Goal: Information Seeking & Learning: Learn about a topic

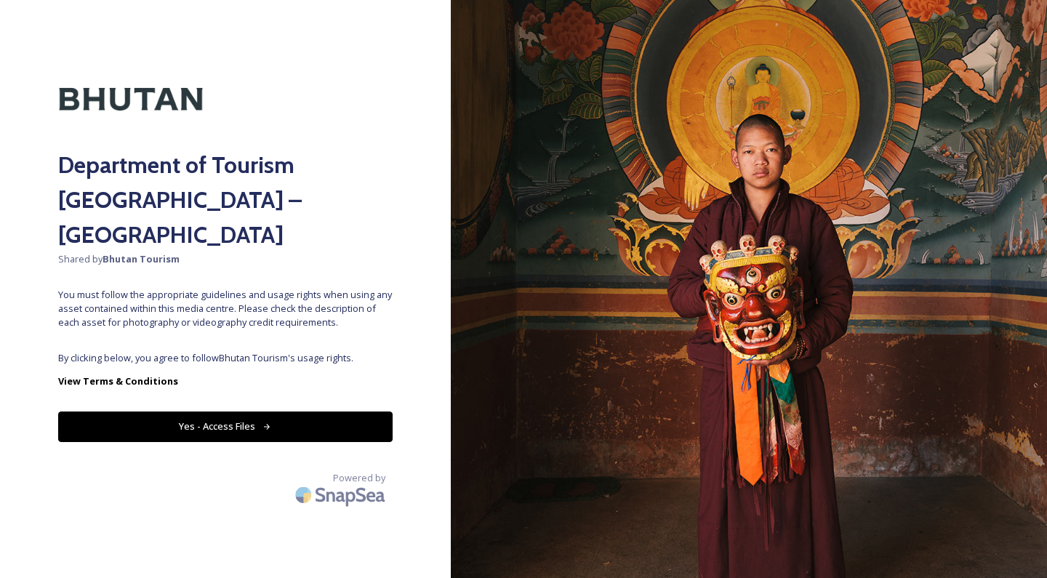
click at [289, 351] on span "By clicking below, you agree to follow Bhutan Tourism 's usage rights." at bounding box center [225, 358] width 335 height 14
click at [263, 423] on icon at bounding box center [267, 427] width 9 height 9
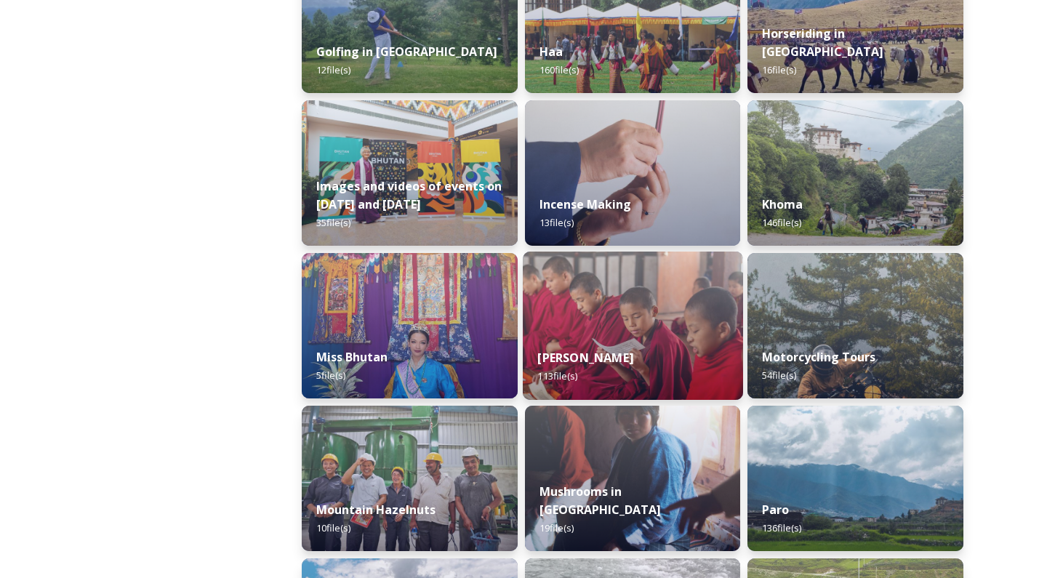
scroll to position [911, 0]
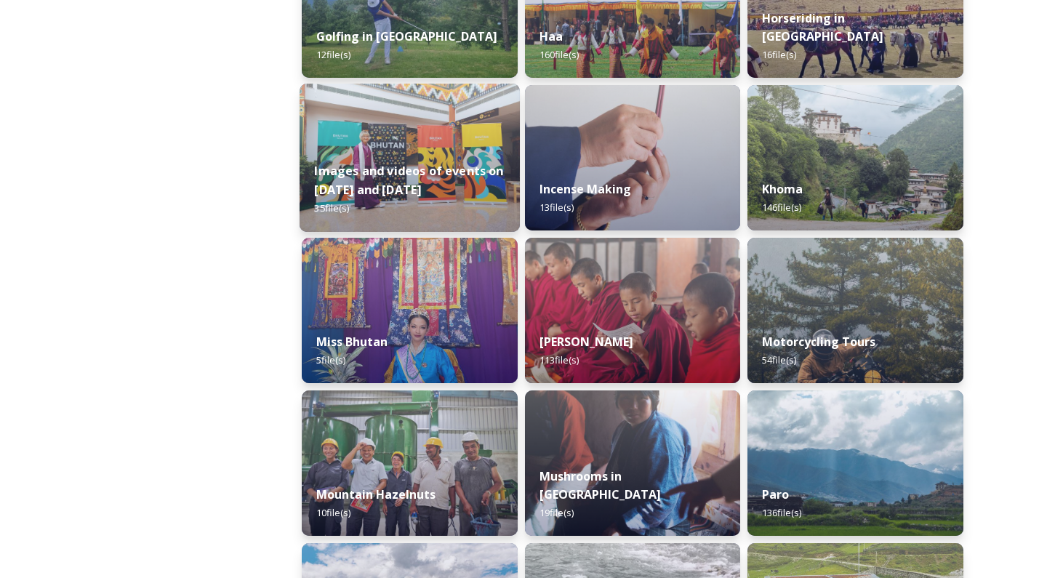
click at [402, 164] on div "Images and videos of events on [DATE] and [DATE] 35 file(s)" at bounding box center [410, 190] width 220 height 84
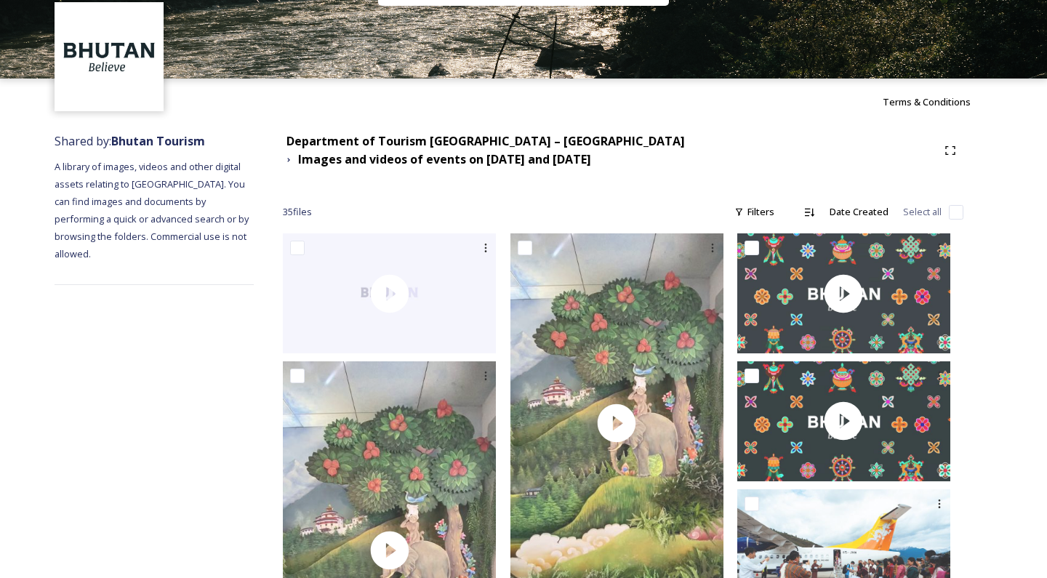
scroll to position [33, 0]
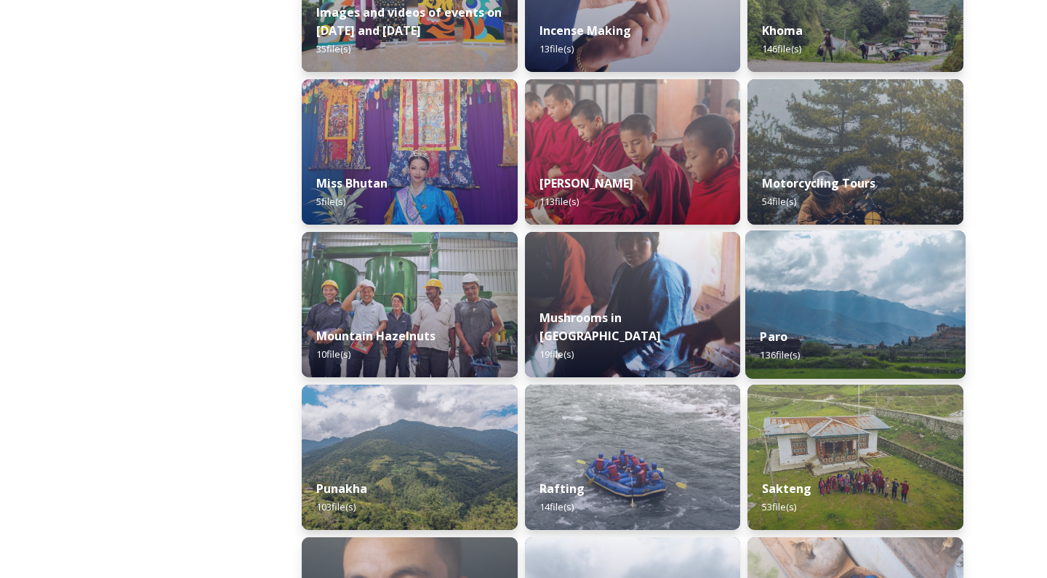
scroll to position [1209, 0]
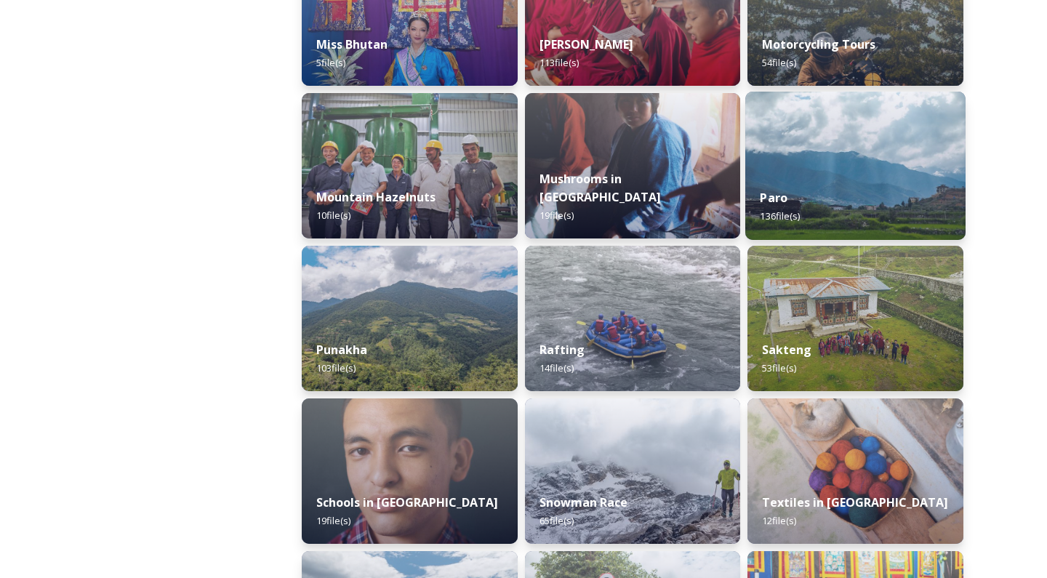
click at [853, 165] on img at bounding box center [856, 166] width 220 height 148
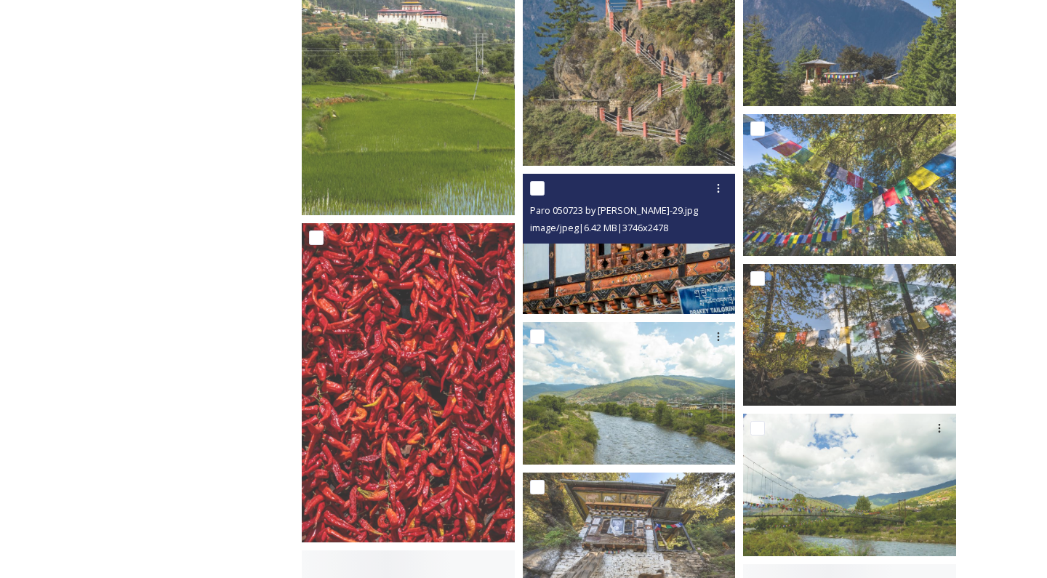
scroll to position [4928, 0]
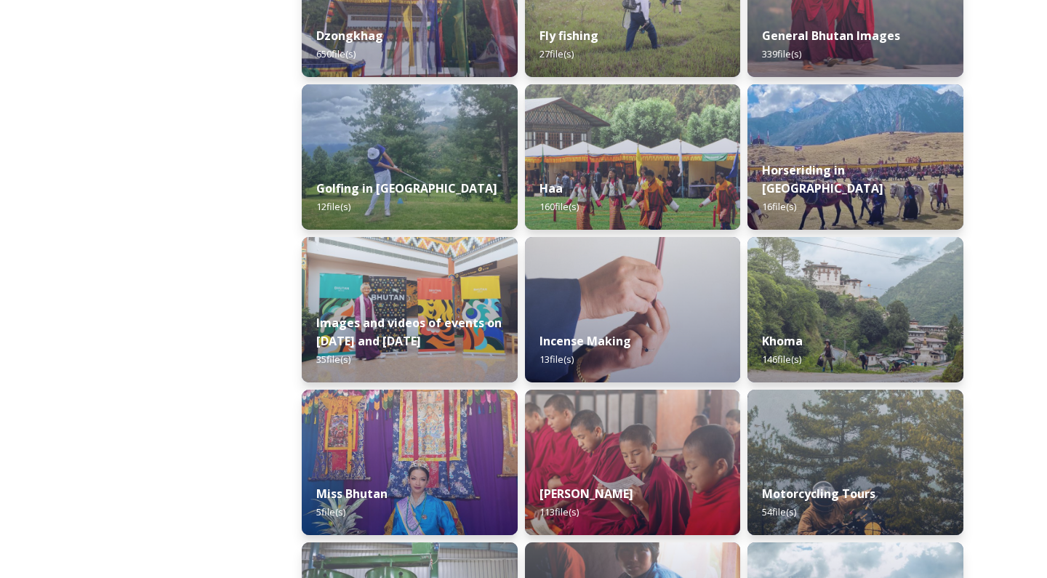
scroll to position [778, 0]
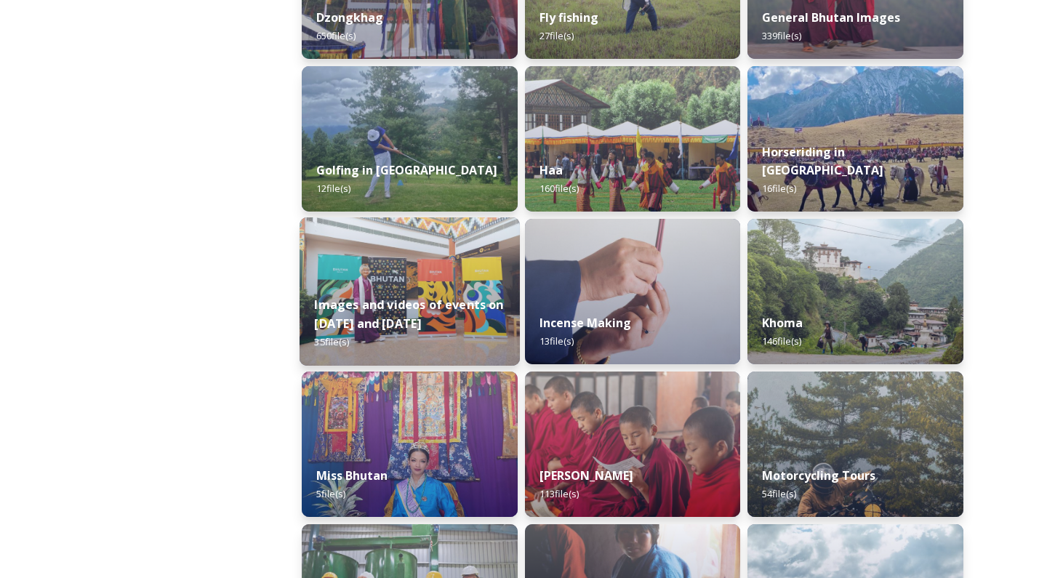
click at [389, 284] on div "Images and videos of events on [DATE] and [DATE] 35 file(s)" at bounding box center [410, 323] width 220 height 84
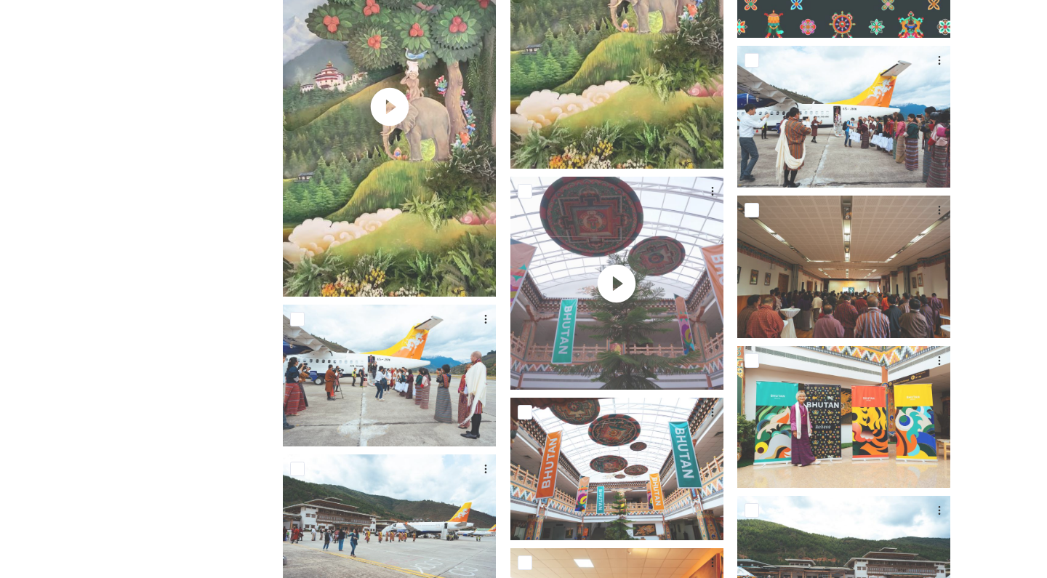
scroll to position [537, 0]
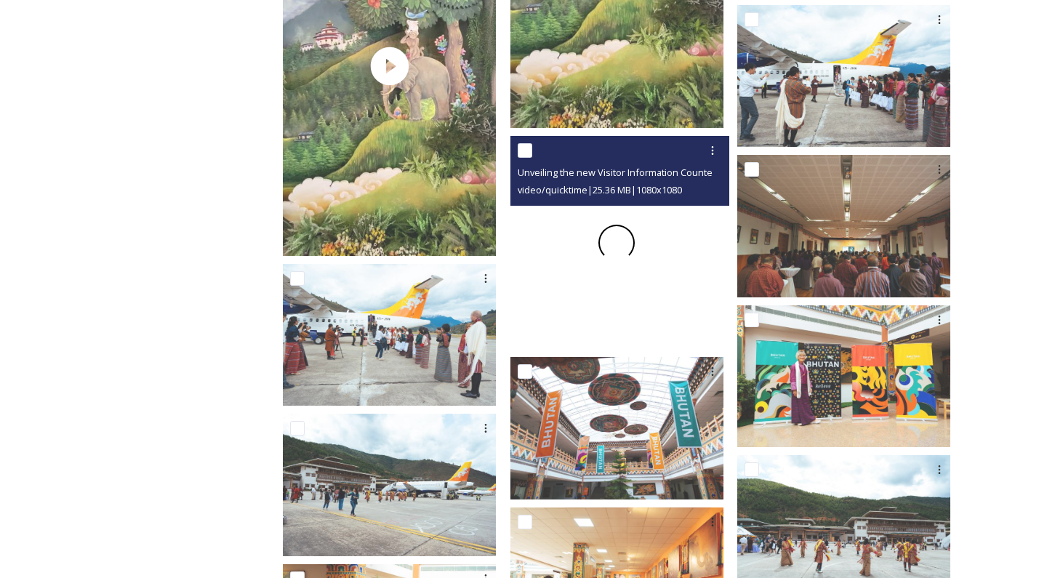
click at [617, 252] on div at bounding box center [617, 242] width 213 height 213
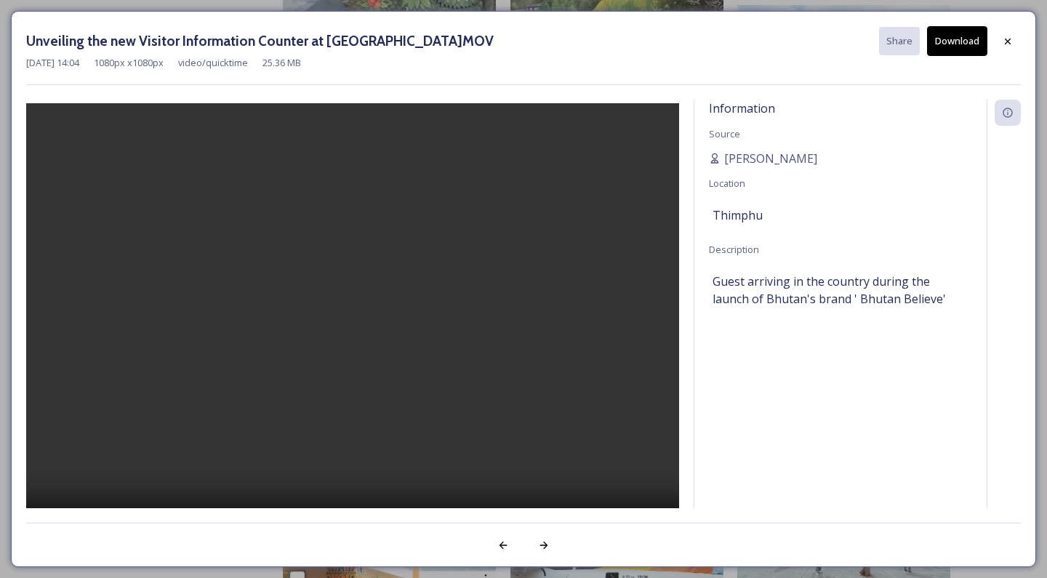
click at [351, 324] on video at bounding box center [352, 326] width 653 height 447
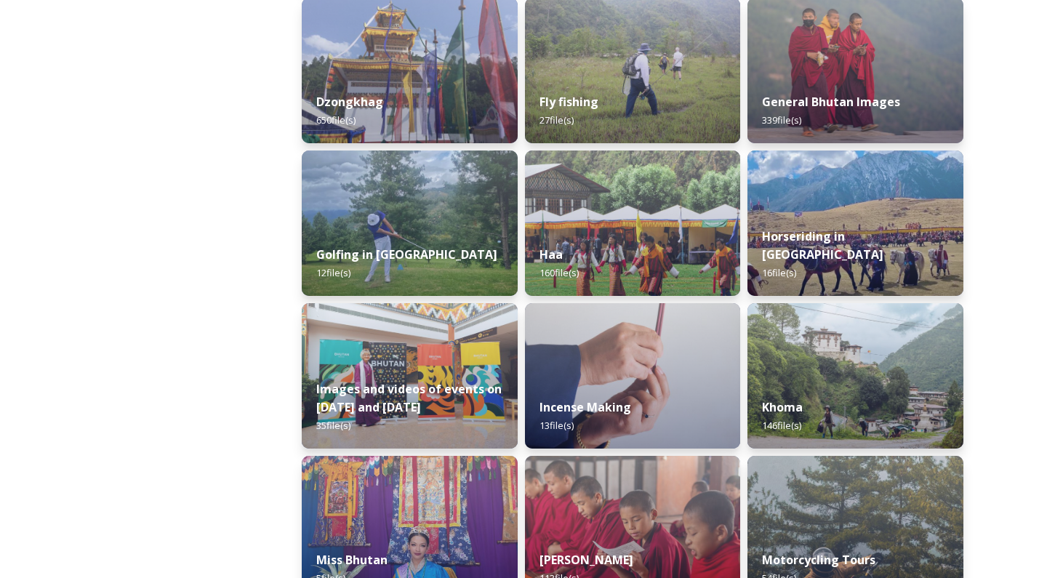
scroll to position [883, 0]
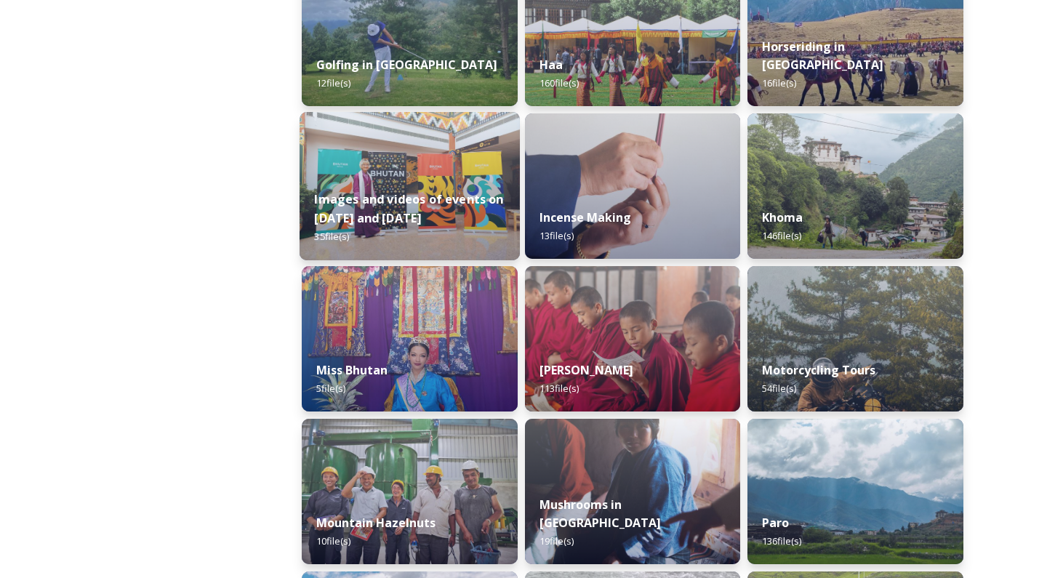
click at [421, 172] on img at bounding box center [410, 186] width 220 height 148
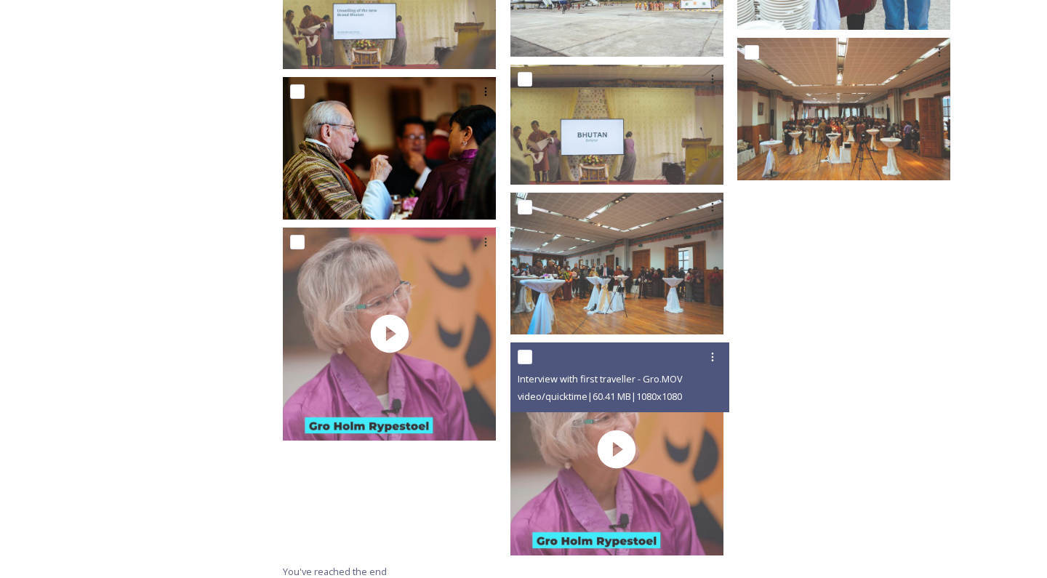
scroll to position [2057, 0]
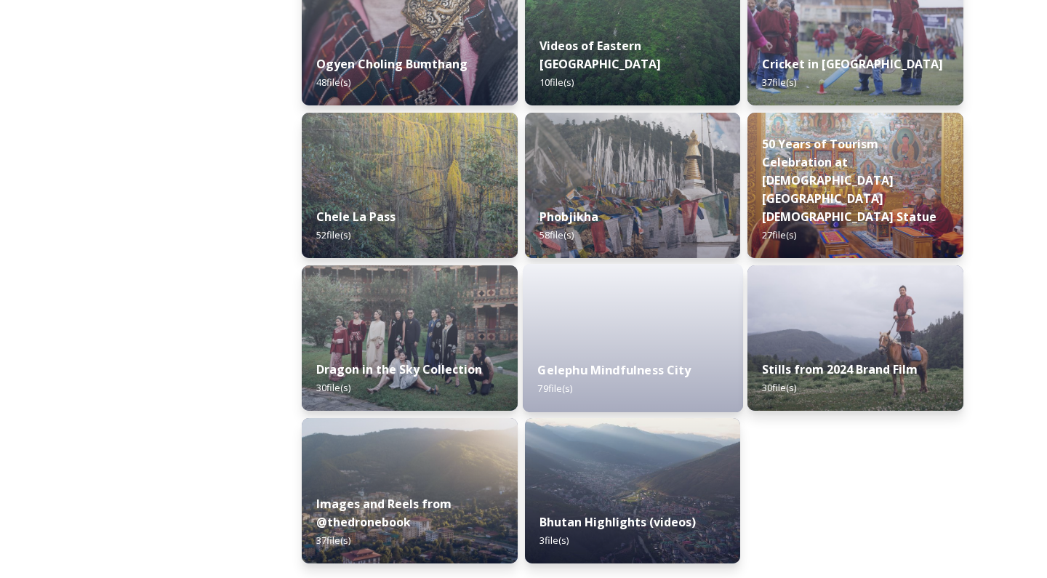
scroll to position [2411, 0]
click at [802, 375] on strong "Stills from 2024 Brand Film" at bounding box center [840, 370] width 159 height 16
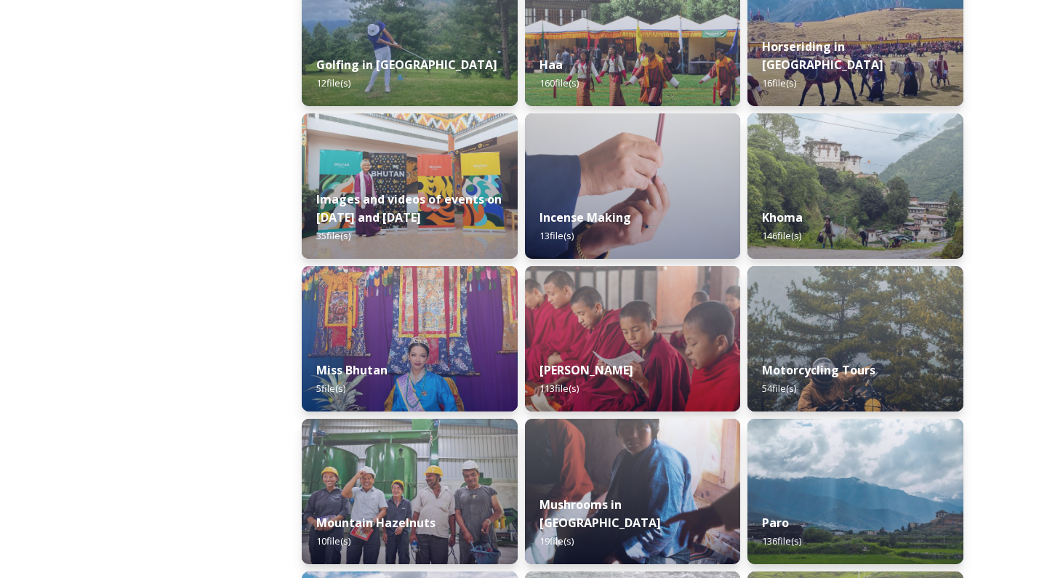
scroll to position [909, 0]
